Goal: Book appointment/travel/reservation

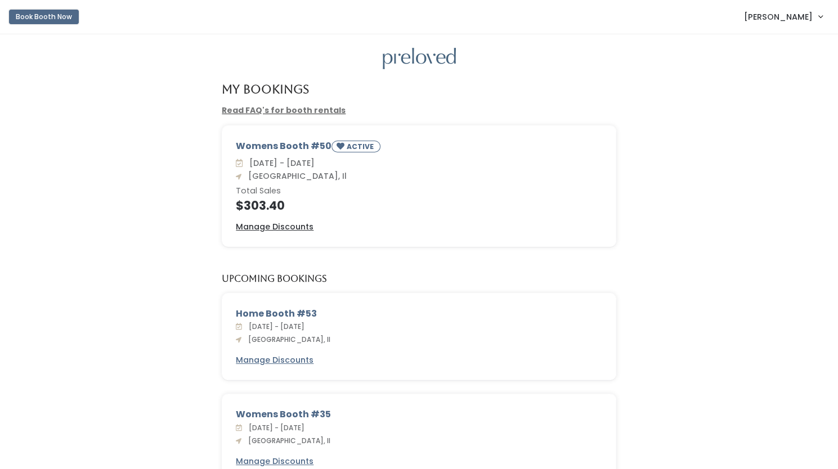
click at [29, 15] on button "Book Booth Now" at bounding box center [44, 17] width 70 height 15
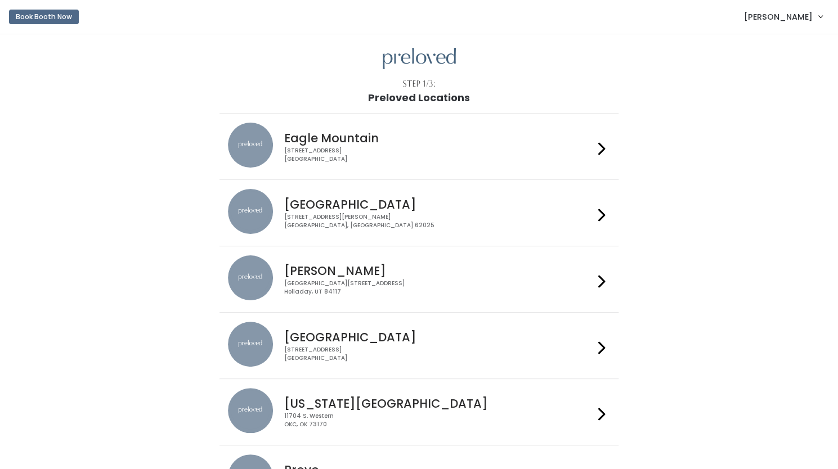
click at [364, 218] on div "1500 Troy Road, Unit A‑B Edwardsville, IL 62025" at bounding box center [438, 221] width 309 height 16
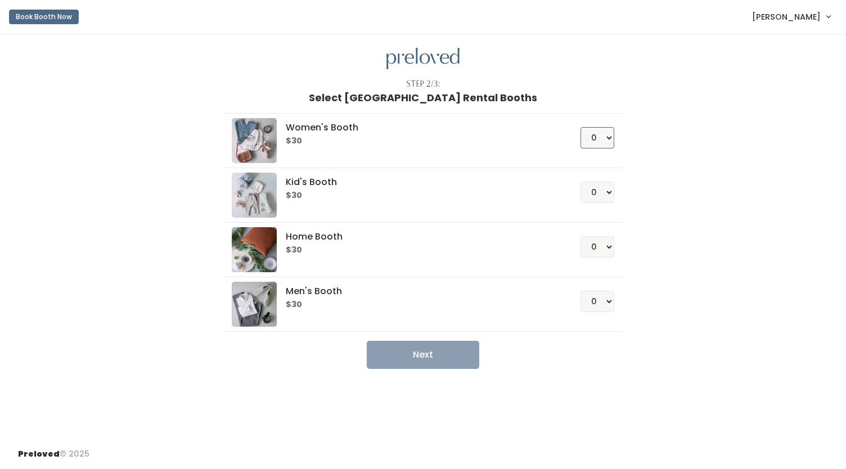
click at [609, 139] on select "0 1 2 3 4" at bounding box center [598, 137] width 34 height 21
select select "1"
click at [581, 127] on select "0 1 2 3 4" at bounding box center [598, 137] width 34 height 21
click at [432, 361] on button "Next" at bounding box center [423, 355] width 113 height 28
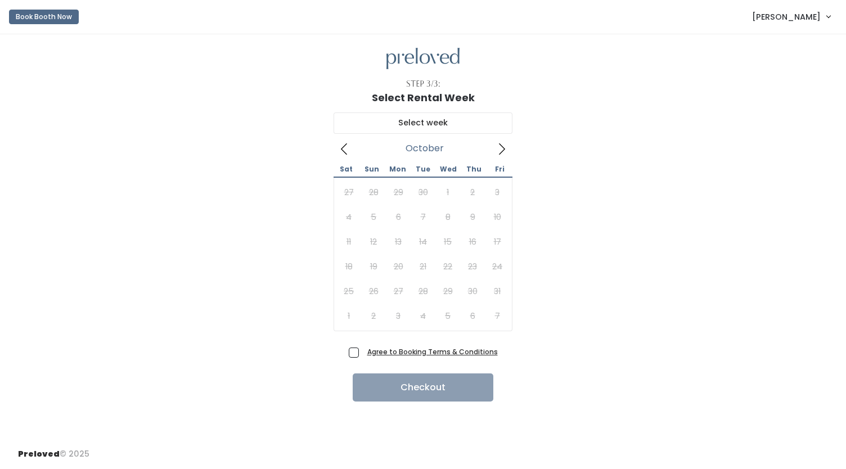
click at [501, 146] on icon at bounding box center [502, 149] width 12 height 12
click at [797, 19] on span "[PERSON_NAME]" at bounding box center [786, 17] width 69 height 12
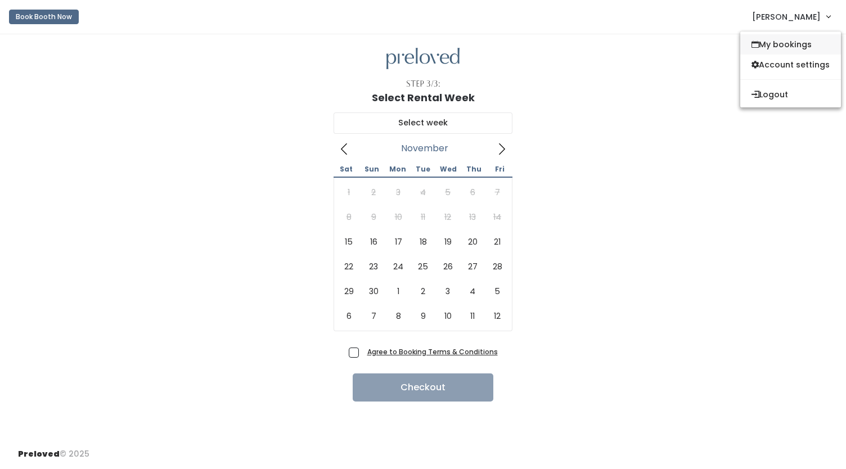
click at [786, 43] on link "My bookings" at bounding box center [791, 44] width 101 height 20
